Goal: Communication & Community: Answer question/provide support

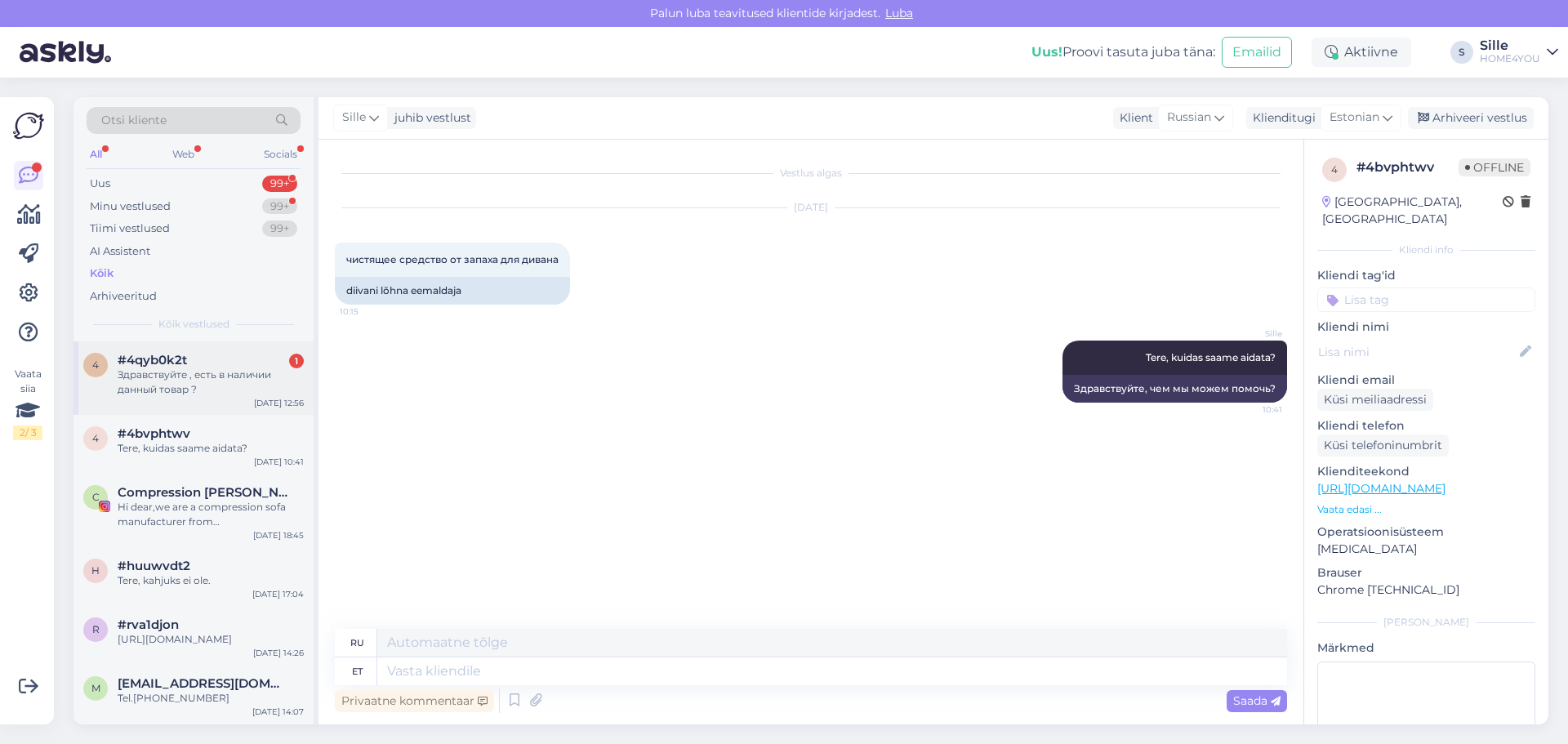
click at [226, 372] on div "Здравствуйте , есть в наличии данный товар ?" at bounding box center [210, 382] width 186 height 29
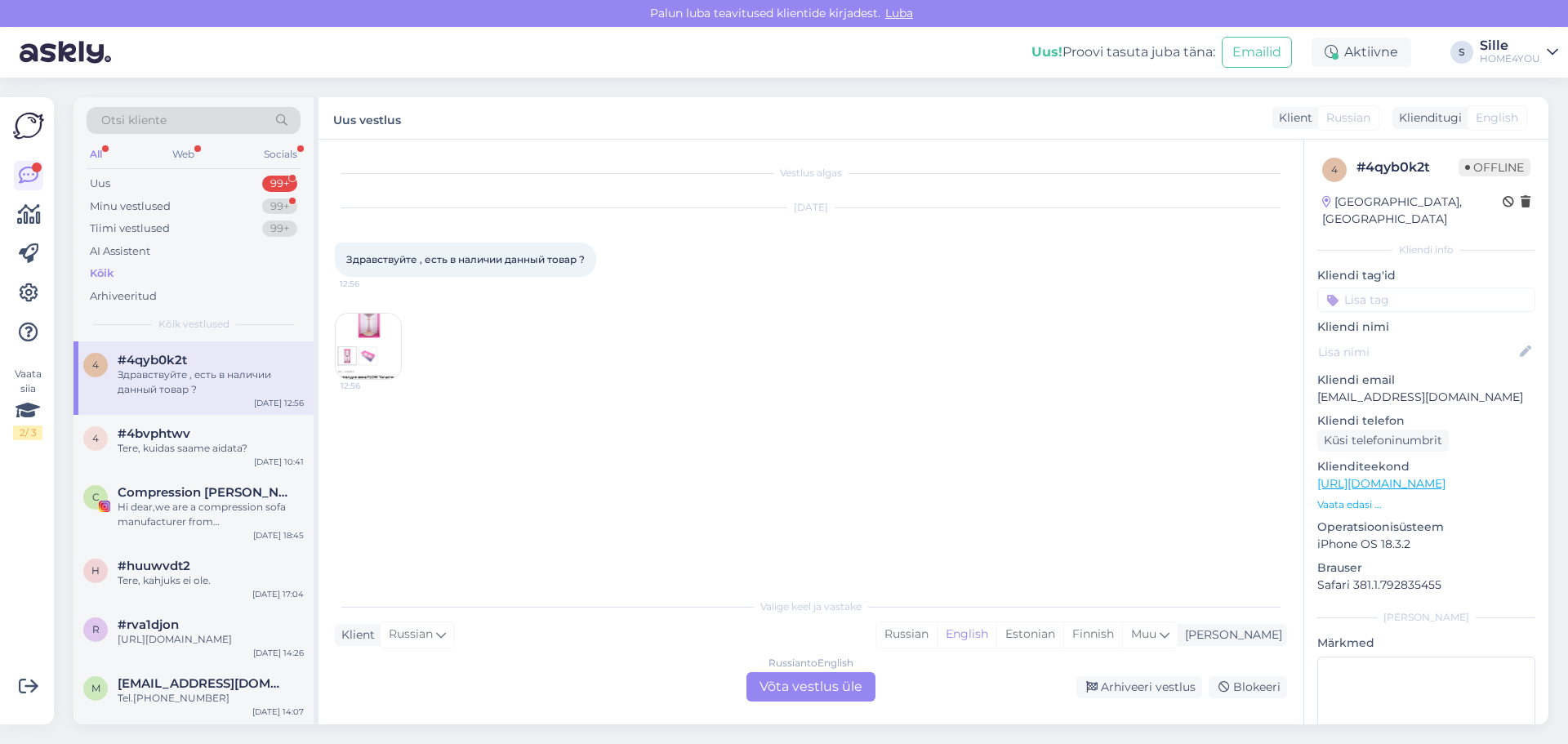
click at [799, 682] on div "Russian to English Võta vestlus üle" at bounding box center [811, 687] width 129 height 29
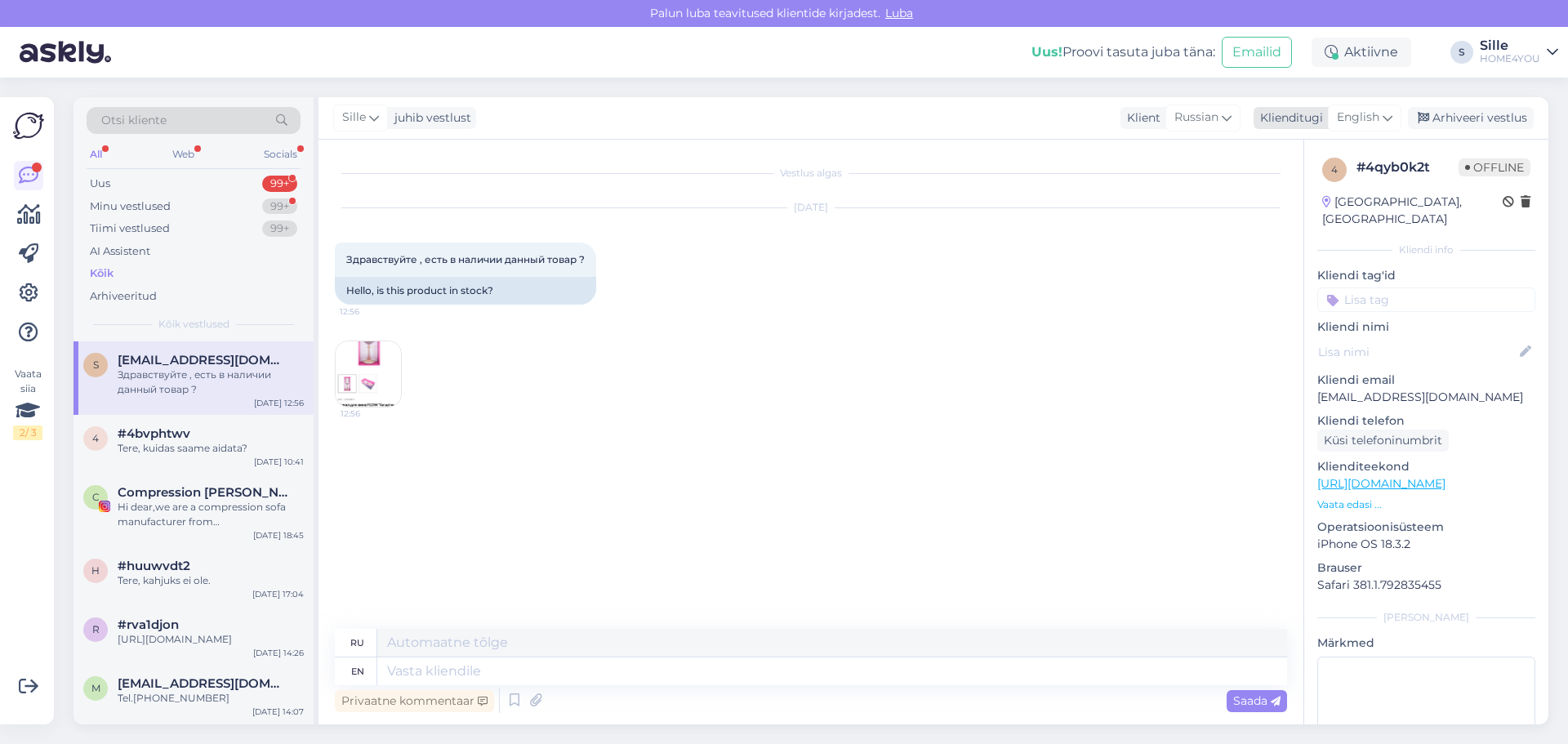
click at [1365, 115] on span "English" at bounding box center [1358, 118] width 42 height 18
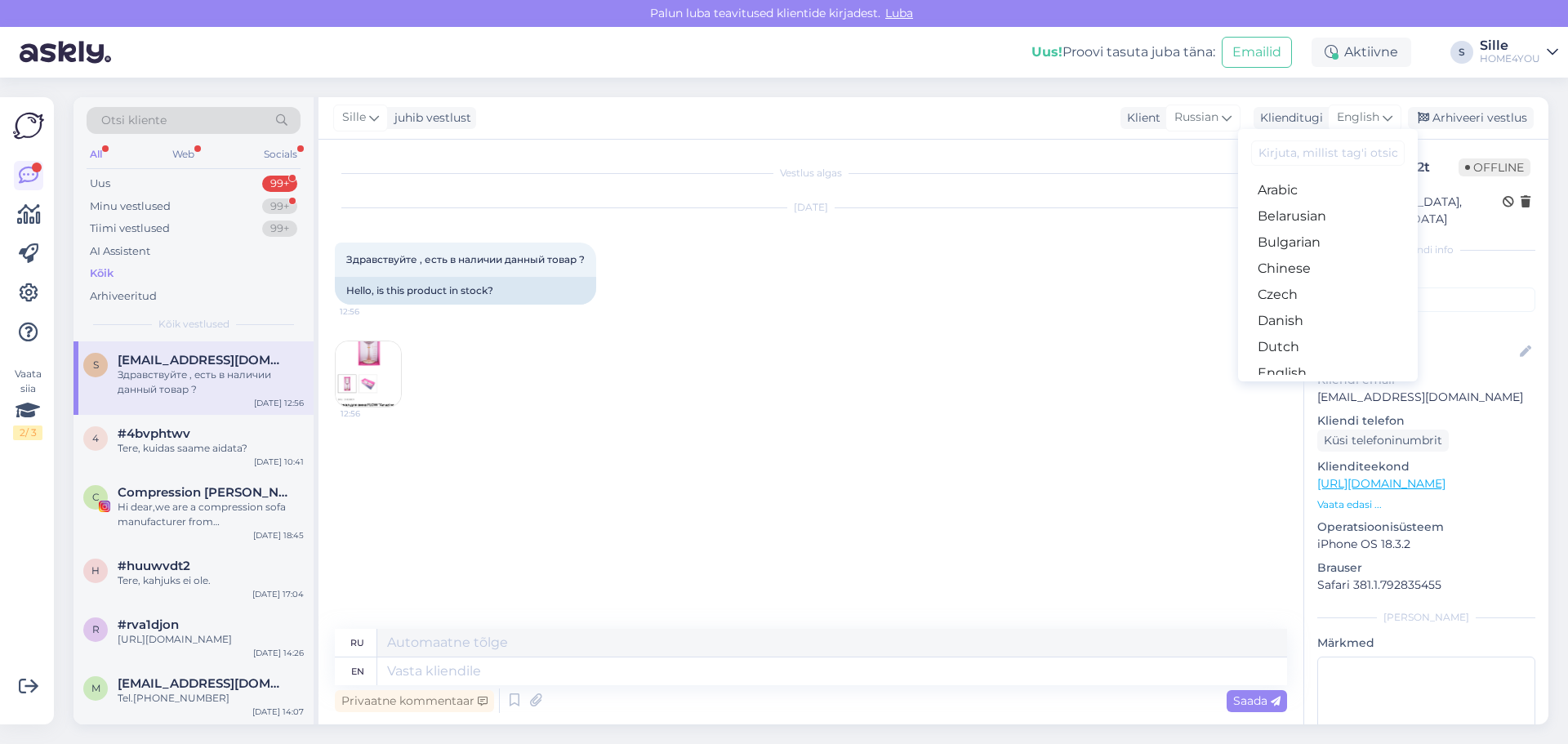
click at [1285, 387] on link "Estonian" at bounding box center [1328, 399] width 180 height 27
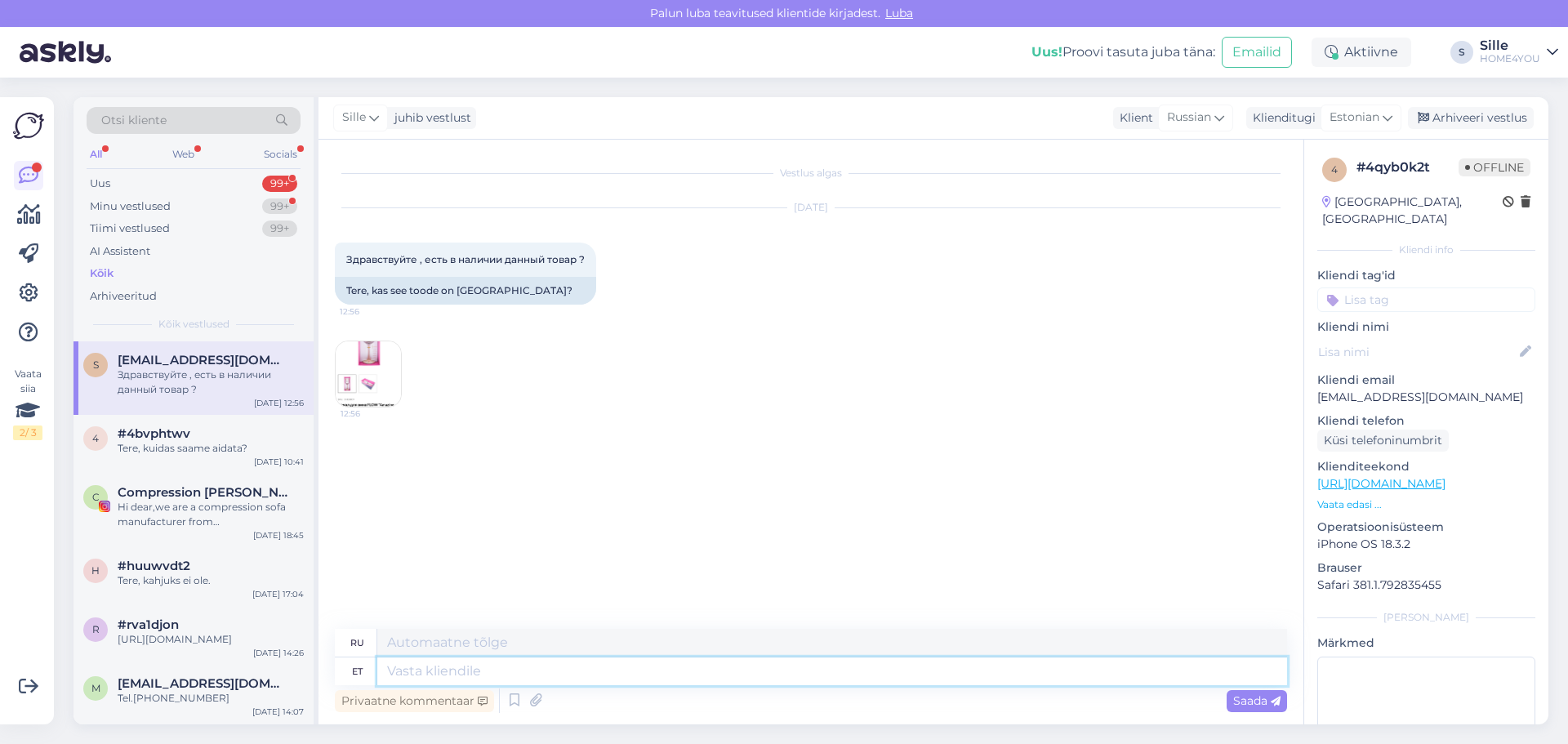
click at [723, 675] on textarea at bounding box center [832, 672] width 909 height 27
click at [359, 376] on img at bounding box center [368, 374] width 65 height 65
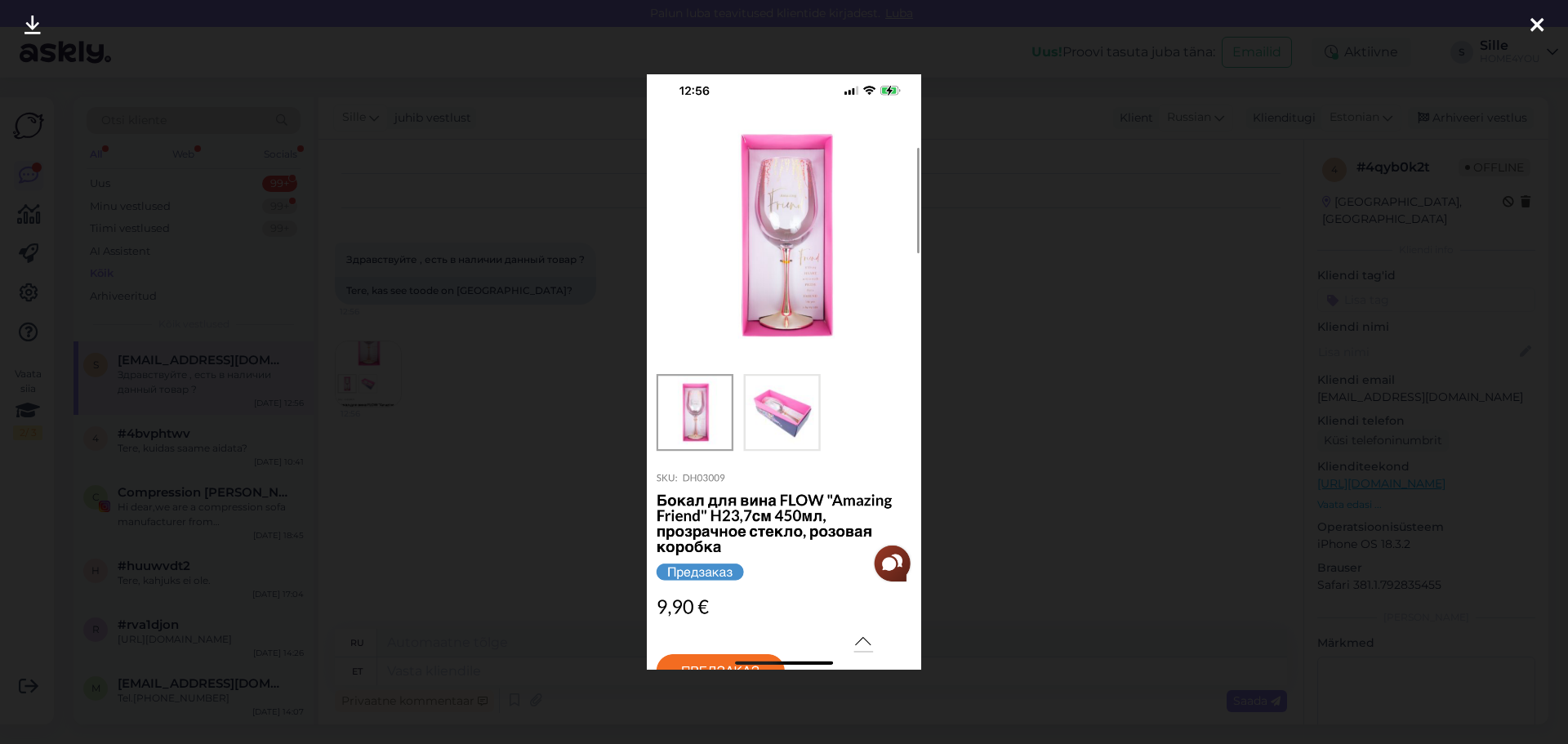
click at [1542, 26] on icon at bounding box center [1537, 26] width 13 height 21
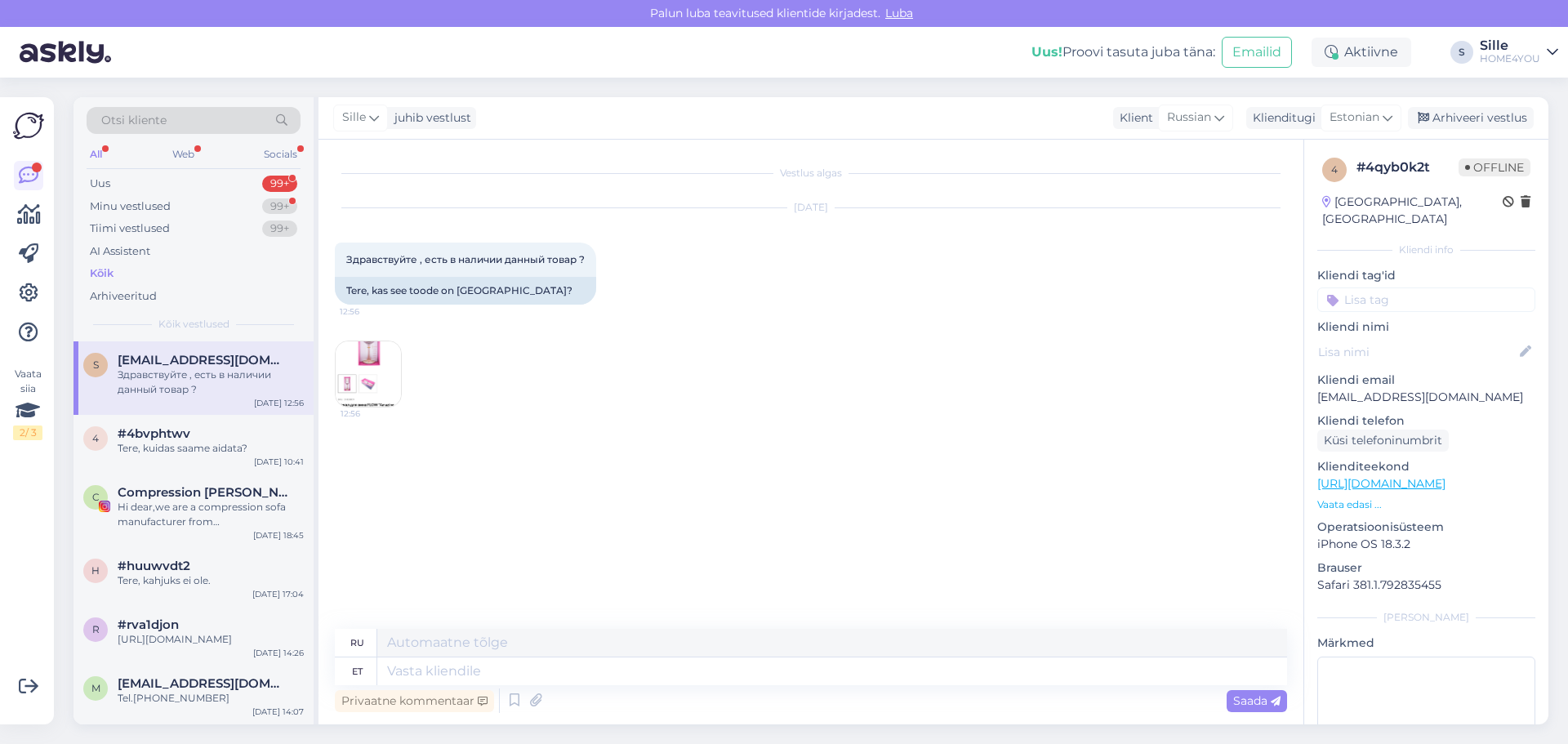
click at [663, 685] on div "Privaatne kommentaar Saada" at bounding box center [811, 701] width 953 height 31
click at [662, 679] on textarea at bounding box center [832, 672] width 909 height 27
type textarea "Tere,"
type textarea "Привет,"
type textarea "Tere, toode"
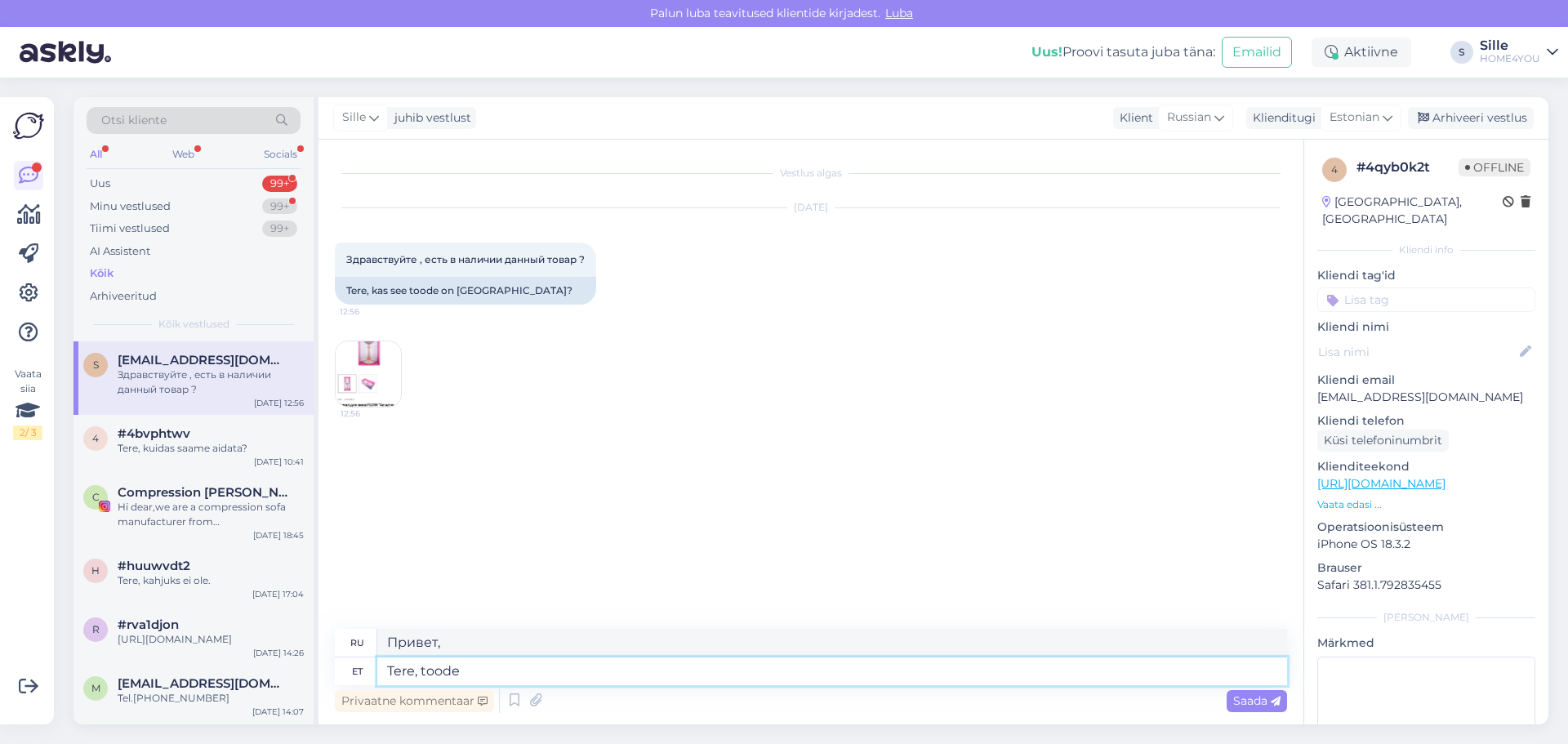
type textarea "Привет, продукт"
type textarea "Tere, toode saabub m"
type textarea "Здравствуйте, товар прибывает."
type textarea "Tere, toode saabub meie l"
type textarea "Здравствуйте, товар прибывает к нам"
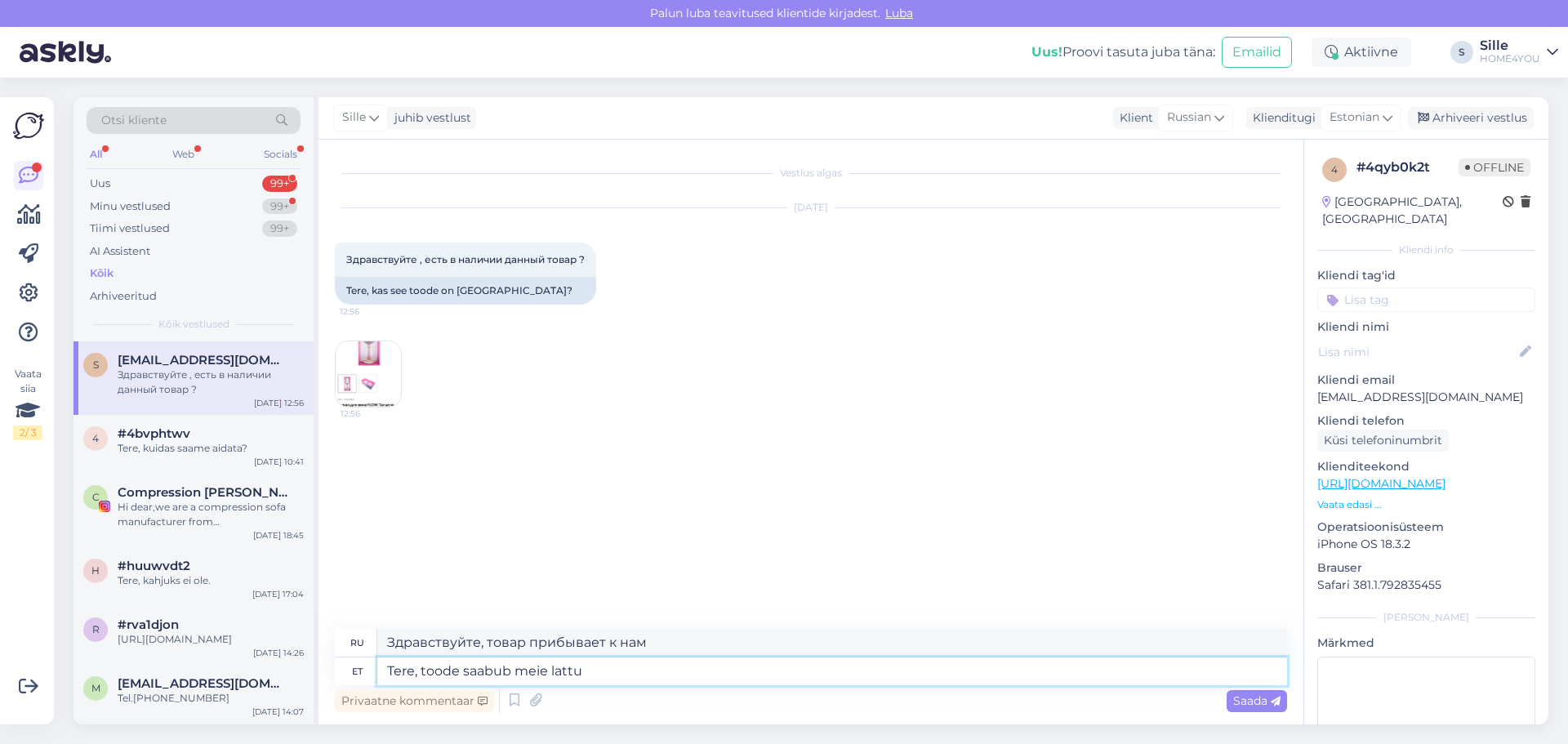
type textarea "Tere, toode saabub meie lattu a"
type textarea "Здравствуйте, товар прибывает на наш склад."
type textarea "Tere, toode saabub meie lattu augusti"
type textarea "Здравствуйте, товар поступит на наш склад в августе."
type textarea "Tere, toode saabub meie lattu augusti [PERSON_NAME]"
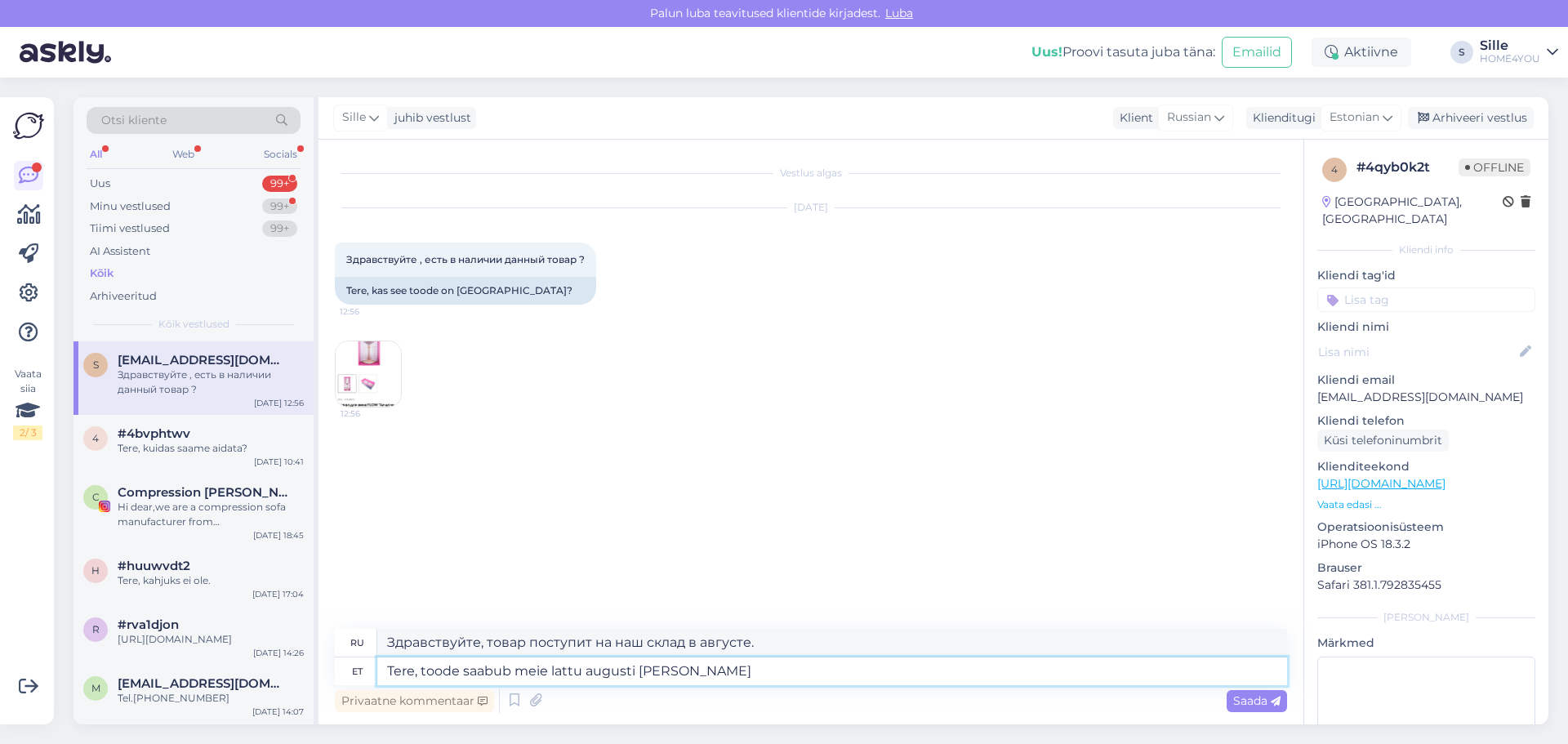
type textarea "Здравствуйте, товар поступит на наш склад в конце августа."
type textarea "Tere, toode saabub meie lattu augusti [PERSON_NAME]."
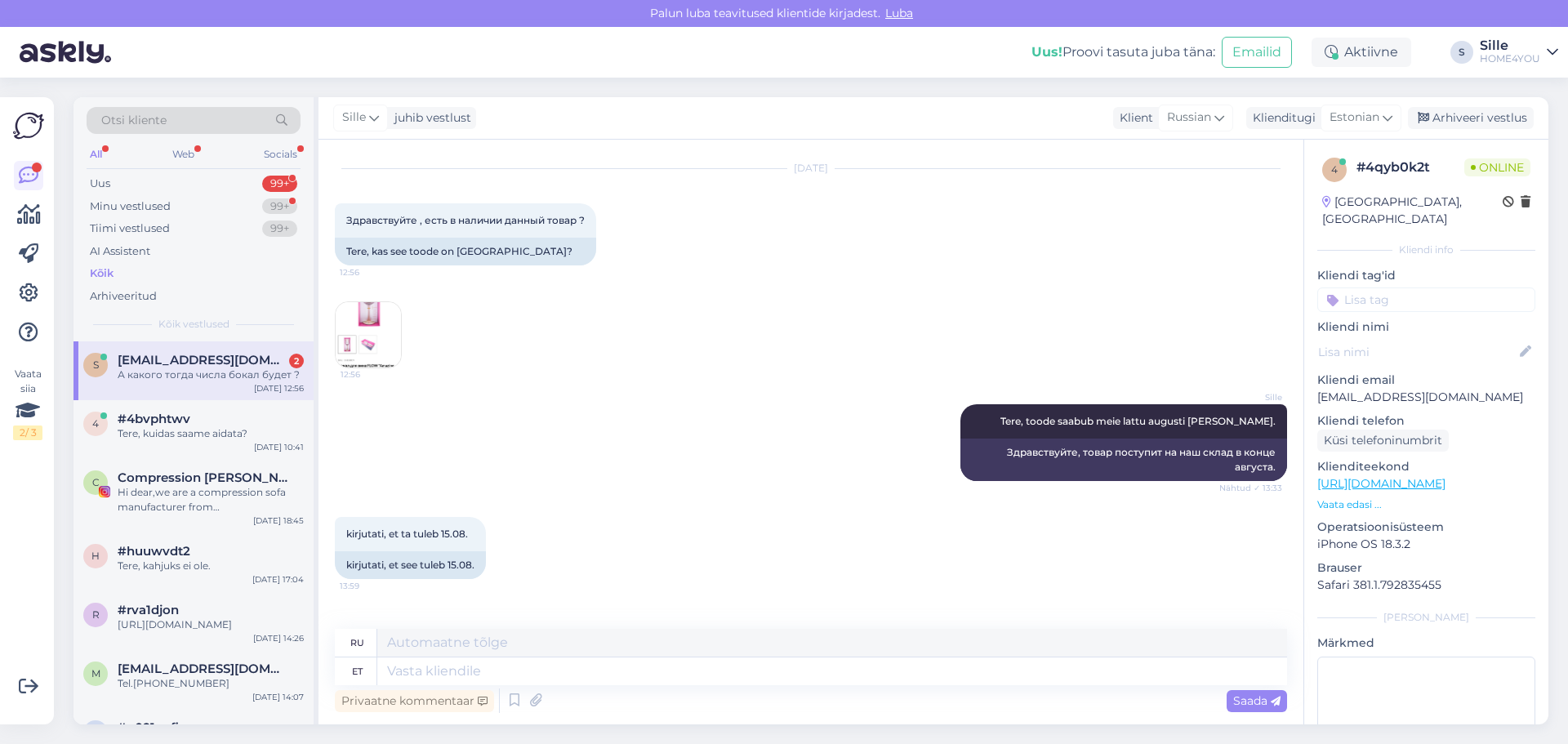
scroll to position [120, 0]
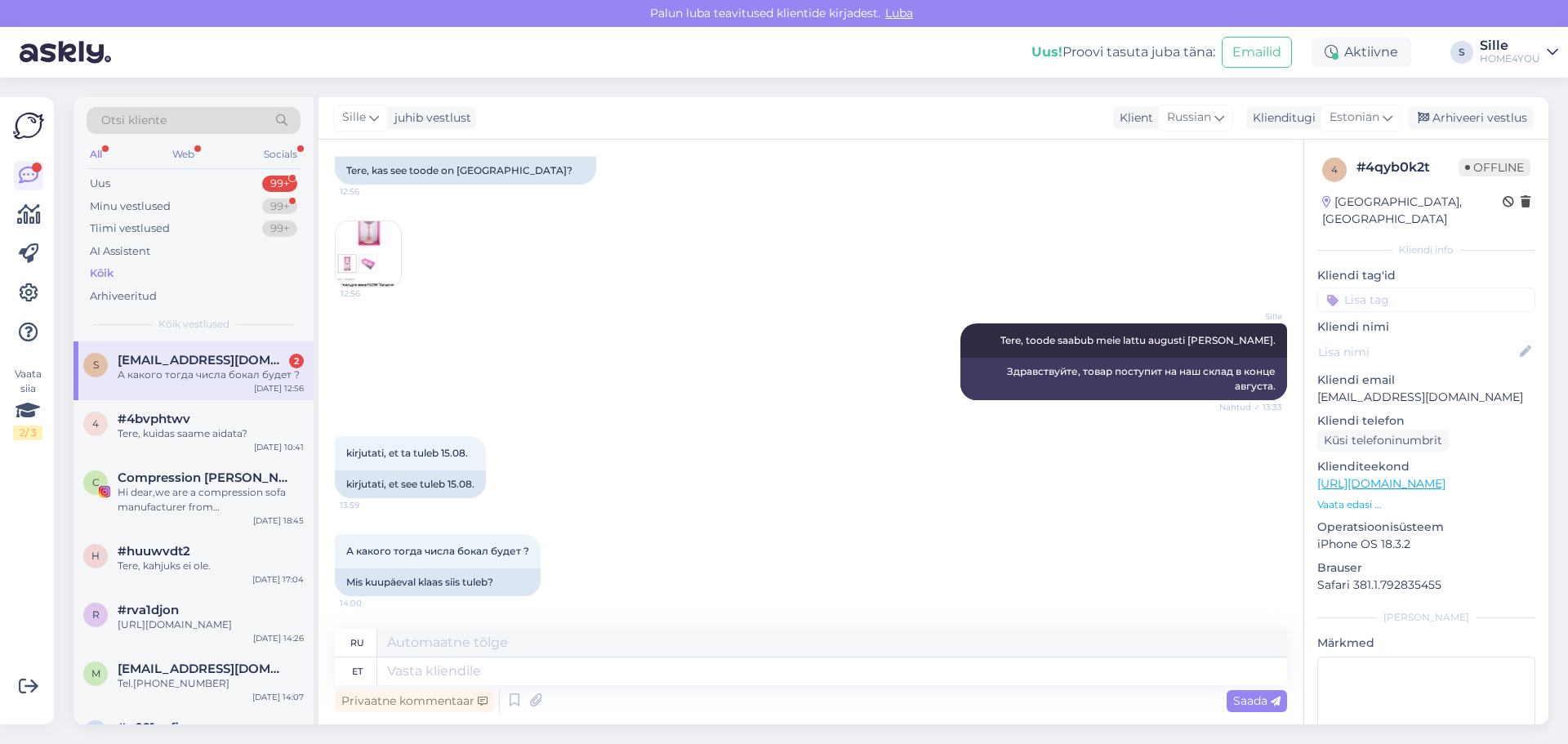
click at [256, 367] on span "[EMAIL_ADDRESS][DOMAIN_NAME]" at bounding box center [201, 360] width 169 height 15
click at [561, 679] on textarea at bounding box center [832, 672] width 909 height 27
type textarea "Saabub"
type textarea "Прибытие"
type textarea "S"
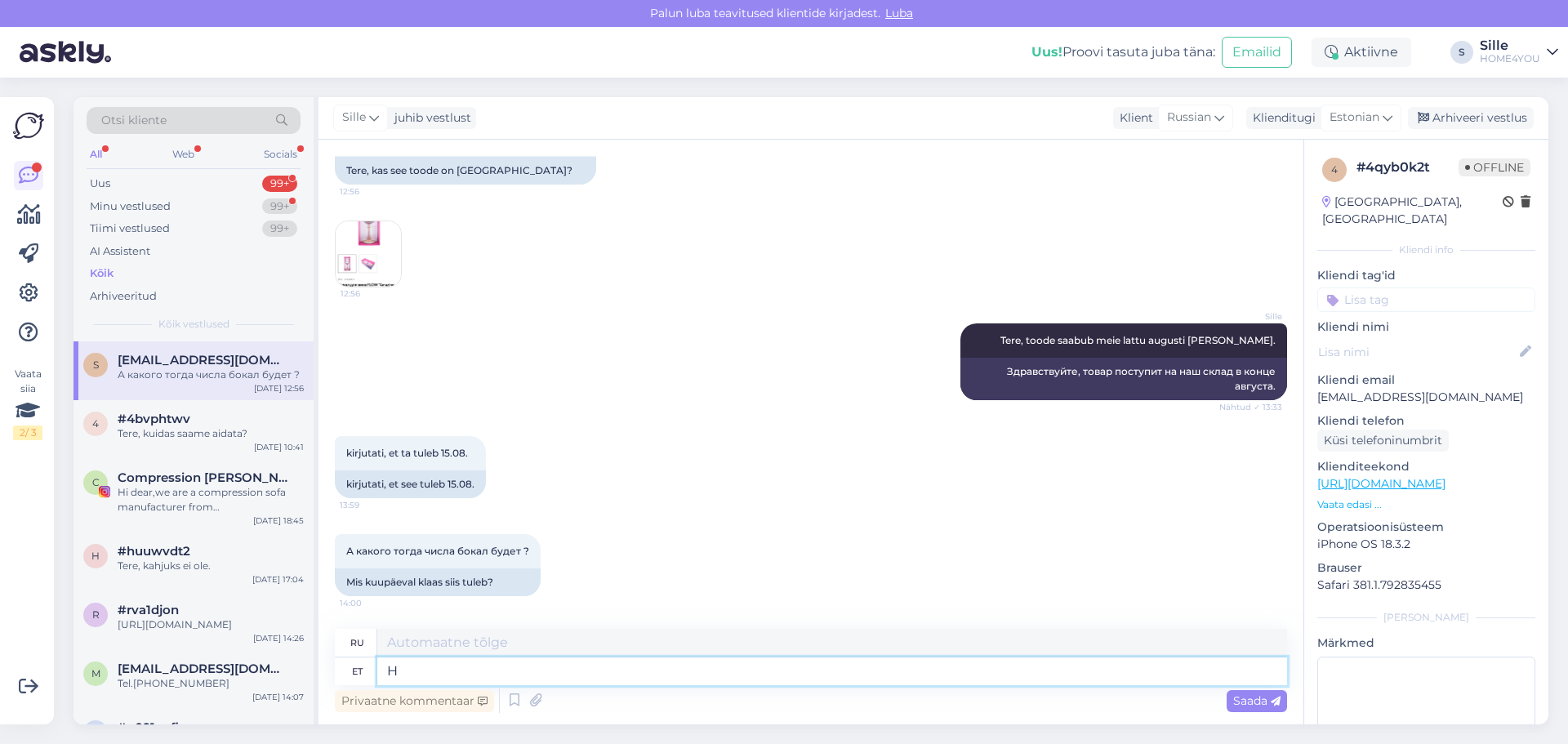
type textarea "He"
type textarea "ЧАС"
type textarea "Hetl"
type textarea "Хетл"
type textarea "Het"
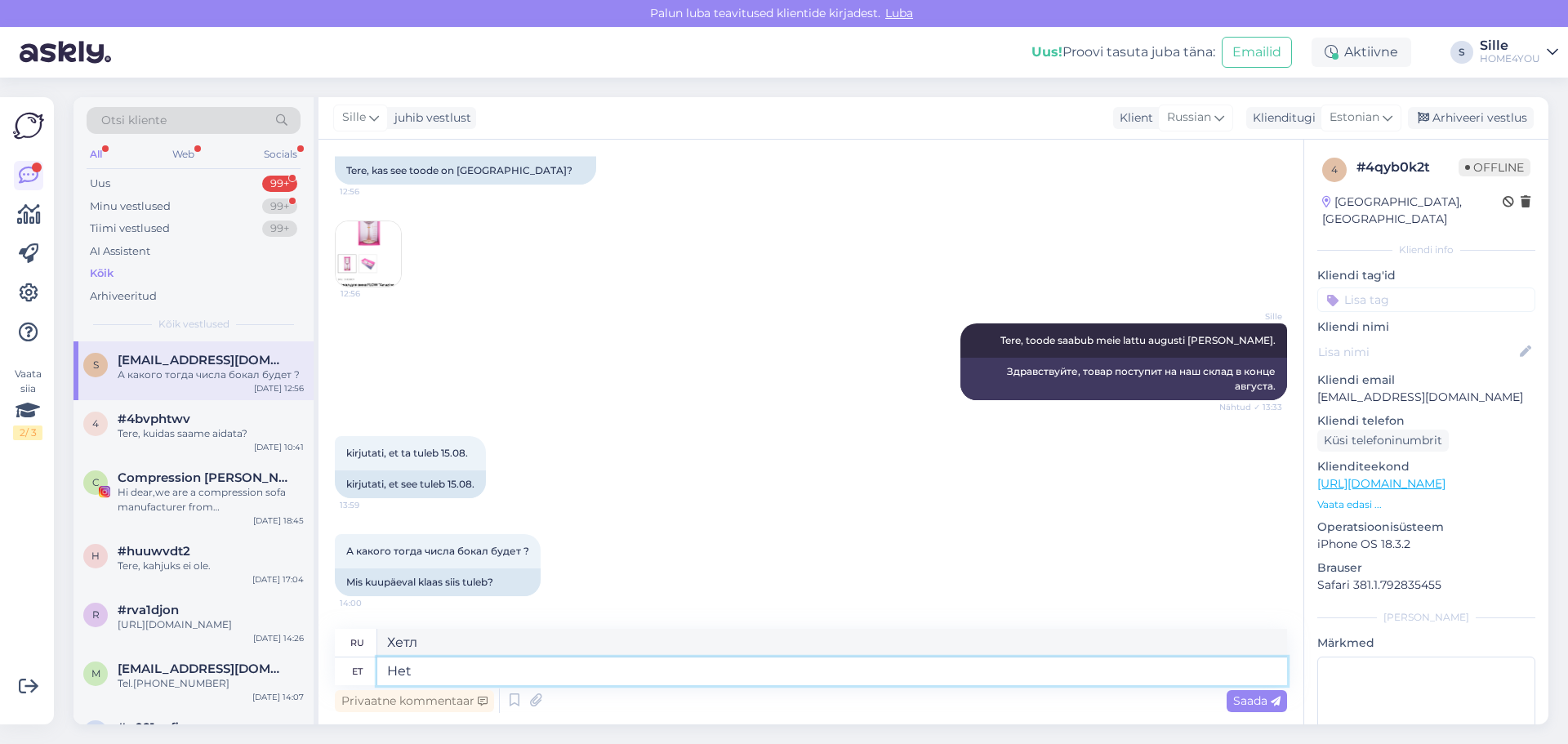
type textarea "Хет"
type textarea "Hetkel"
type textarea "В настоящее время"
type textarea "[PERSON_NAME] on s"
type textarea "В настоящее время существует"
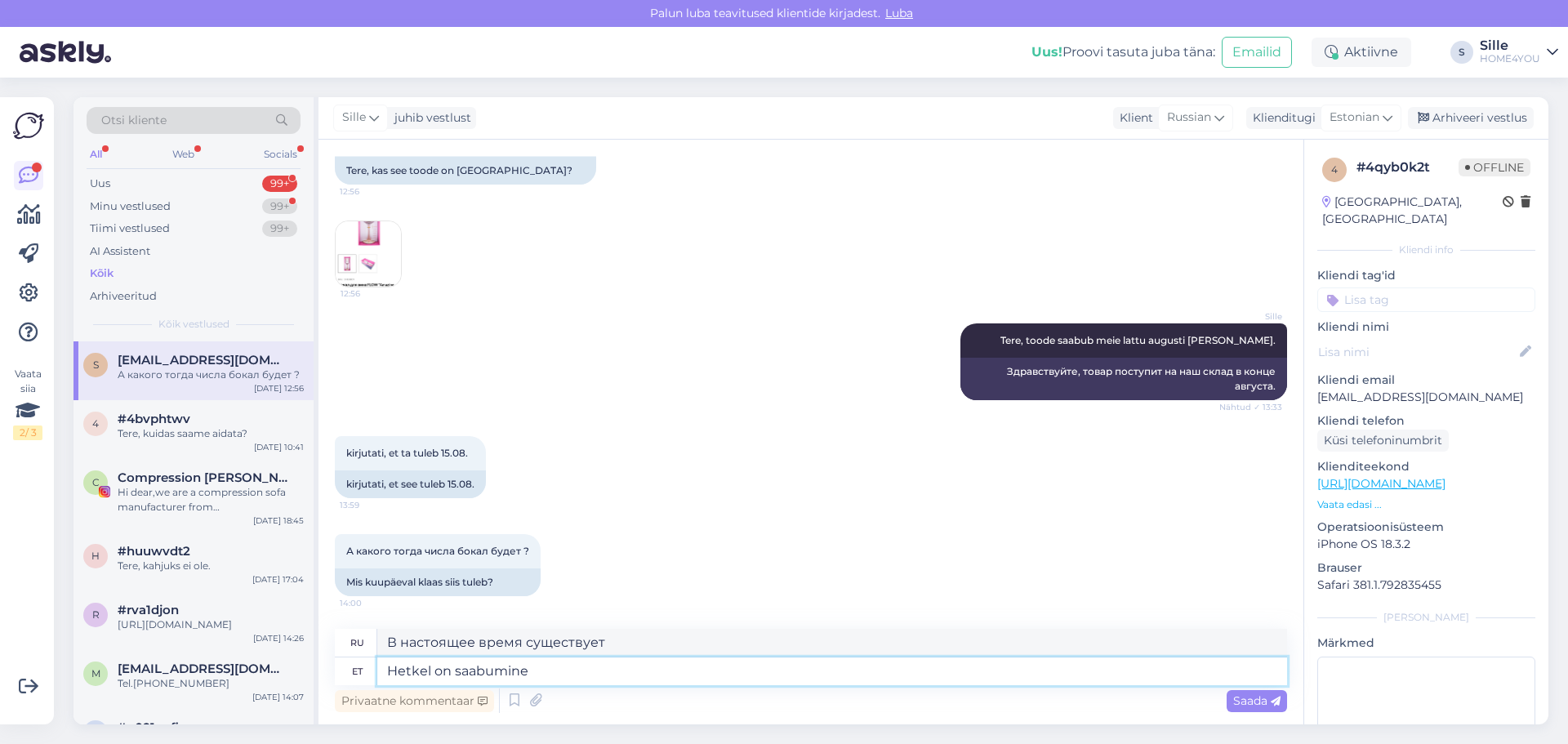
type textarea "Hetkel on saabumine"
type textarea "В настоящее время прибывает"
type textarea "Hetkel on saabumine 22.08"
type textarea "На данный момент прибытие 22.08"
type textarea "Hetkel on saabumine 22.08"
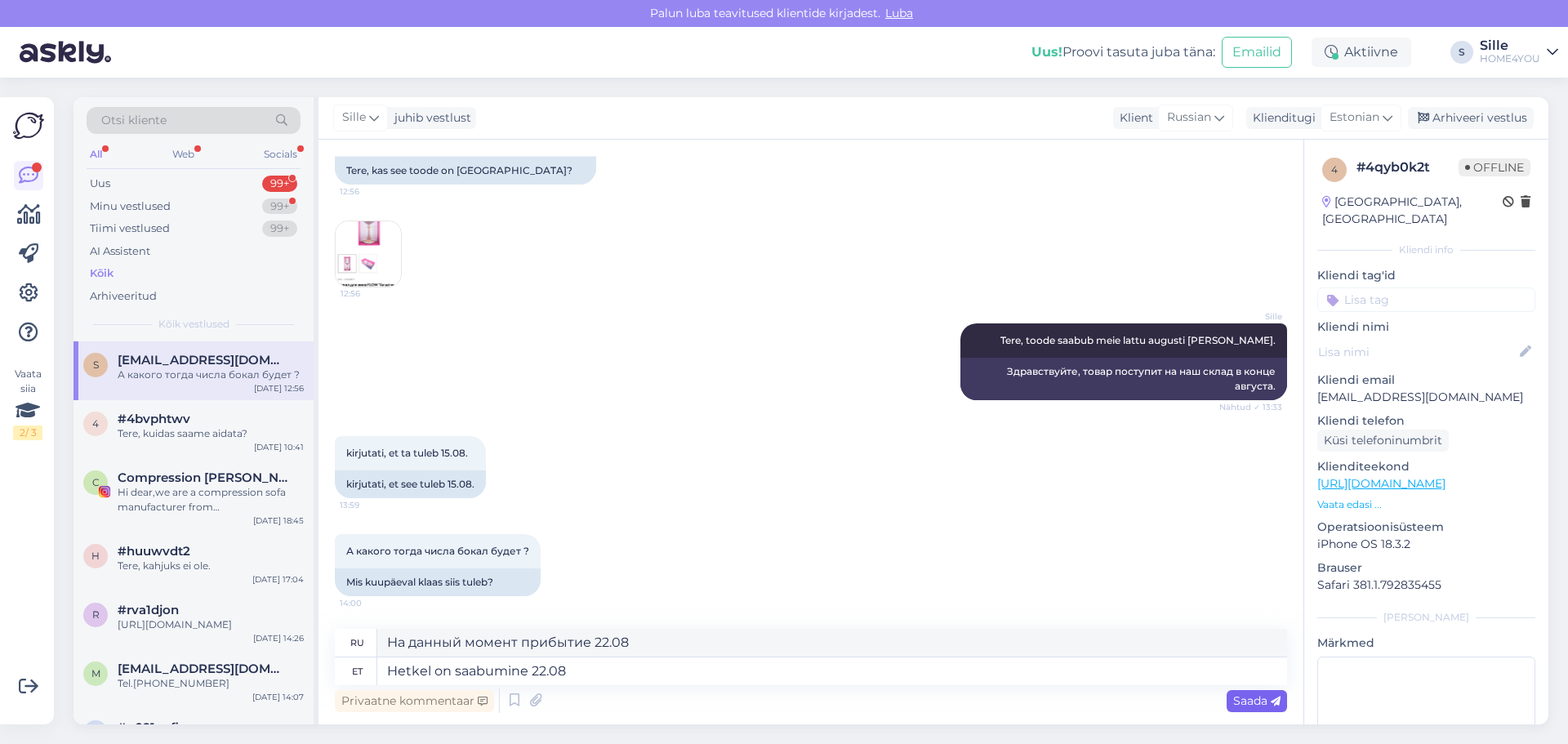
click at [1236, 706] on span "Saada" at bounding box center [1258, 701] width 48 height 15
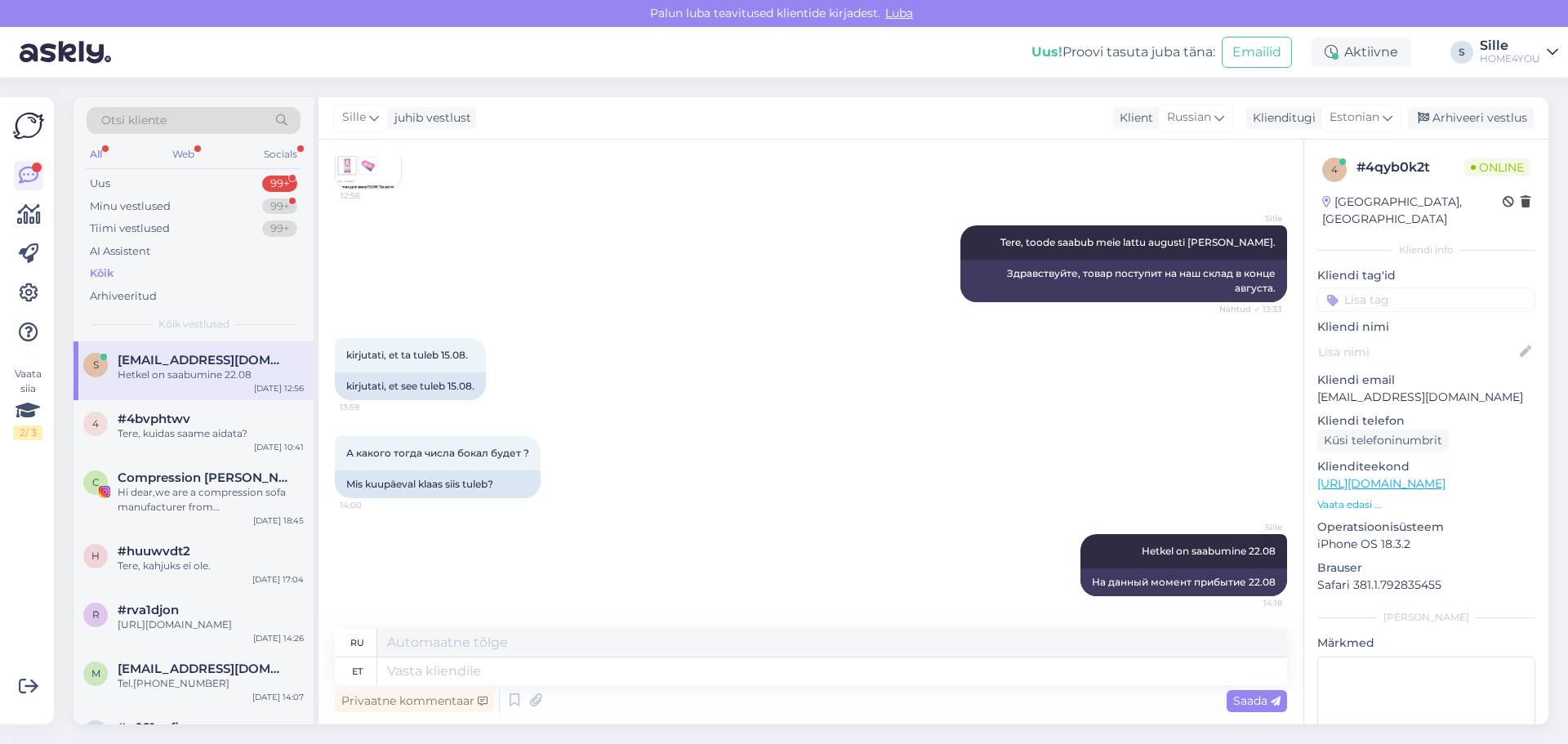
click at [94, 278] on div "Kõik" at bounding box center [102, 274] width 24 height 16
